Goal: Transaction & Acquisition: Download file/media

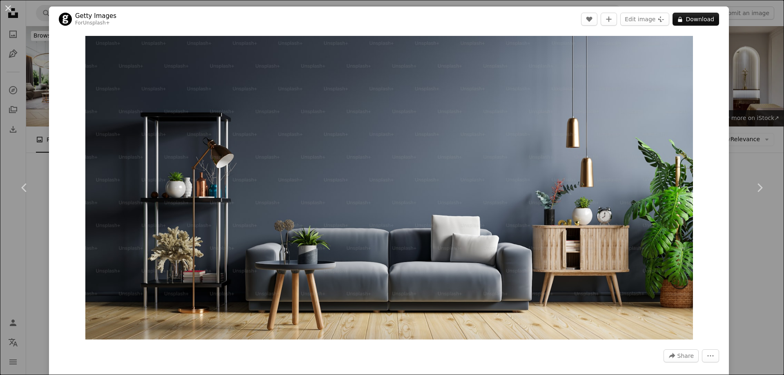
scroll to position [572, 0]
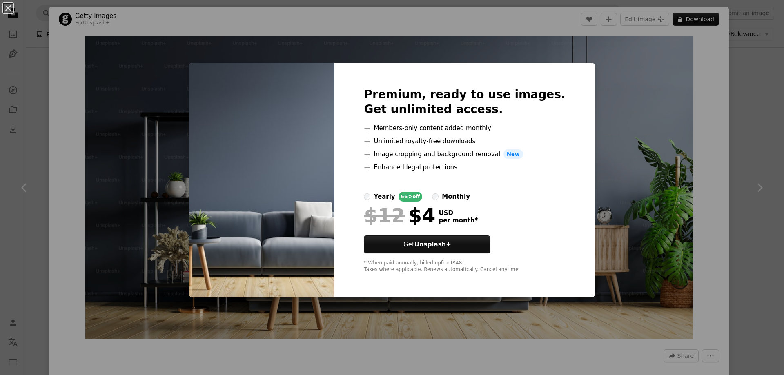
click at [630, 173] on div "An X shape Premium, ready to use images. Get unlimited access. A plus sign Memb…" at bounding box center [392, 187] width 784 height 375
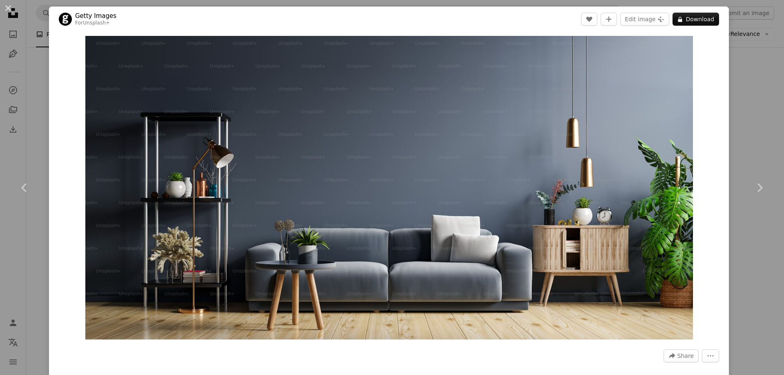
drag, startPoint x: 366, startPoint y: 230, endPoint x: 710, endPoint y: 174, distance: 347.7
click at [710, 174] on div "Zoom in" at bounding box center [389, 188] width 680 height 312
